Goal: Information Seeking & Learning: Compare options

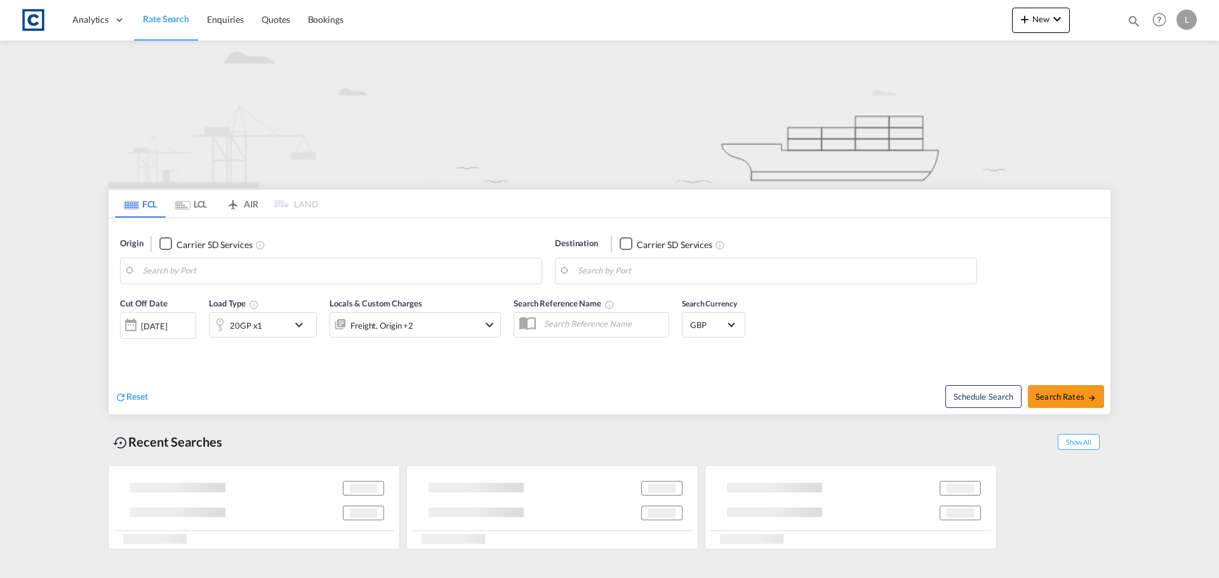
type input "HX2"
type input "Ho Chi Minh City ([GEOGRAPHIC_DATA]), VNSGN"
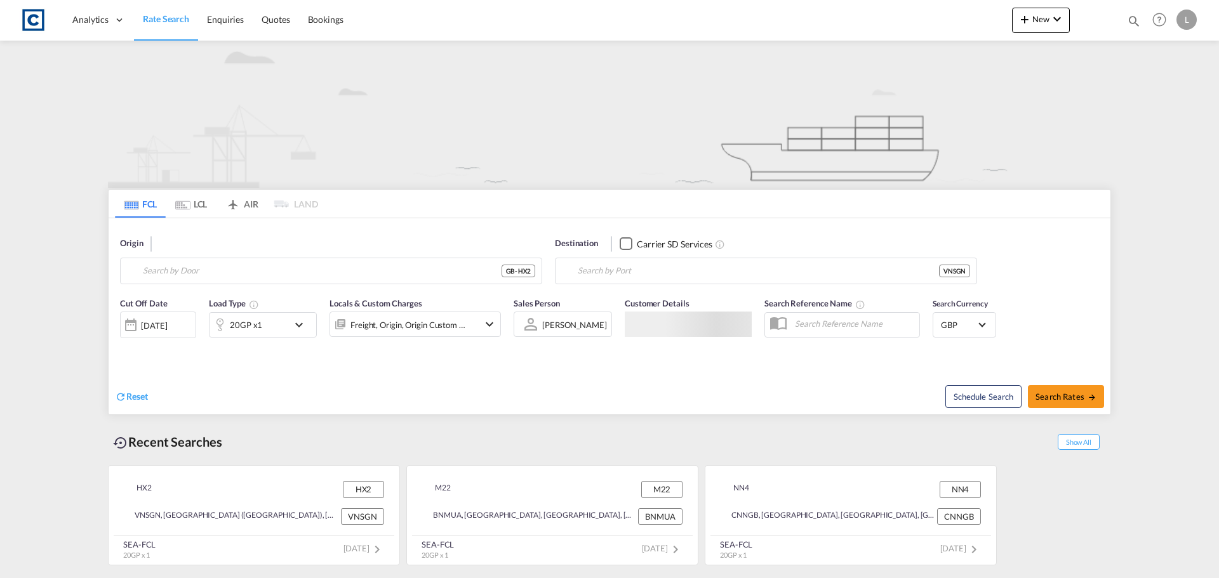
type input "HX2"
type input "Ho Chi Minh City ([GEOGRAPHIC_DATA]), VNSGN"
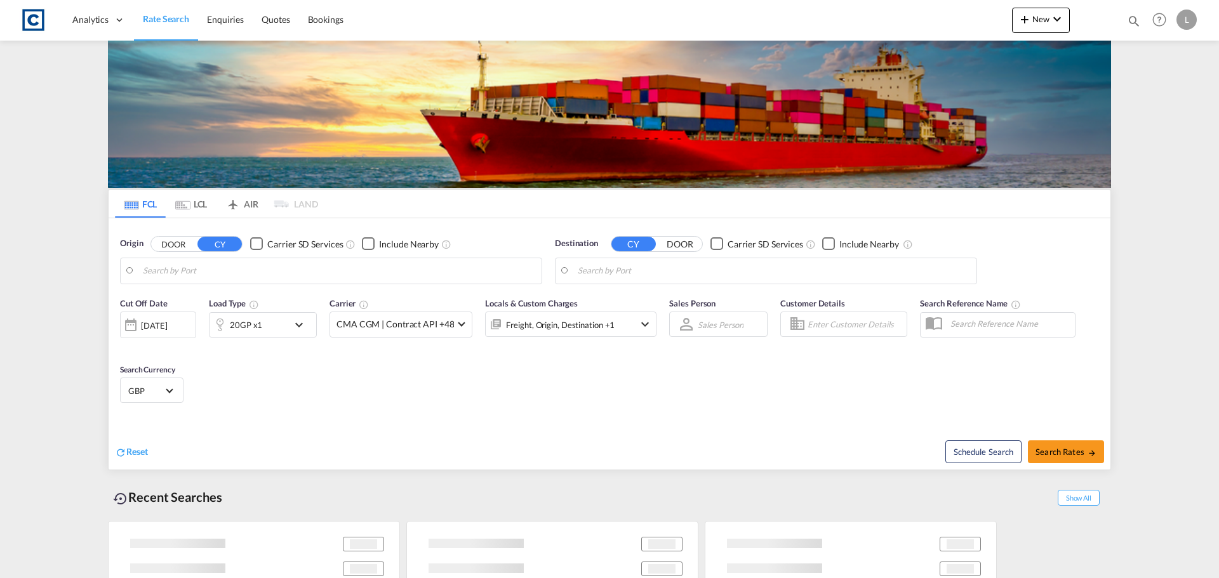
type input "GB-HX2, Calderdale"
type input "Ho Chi Minh City ([GEOGRAPHIC_DATA]), VNSGN"
